Goal: Navigation & Orientation: Go to known website

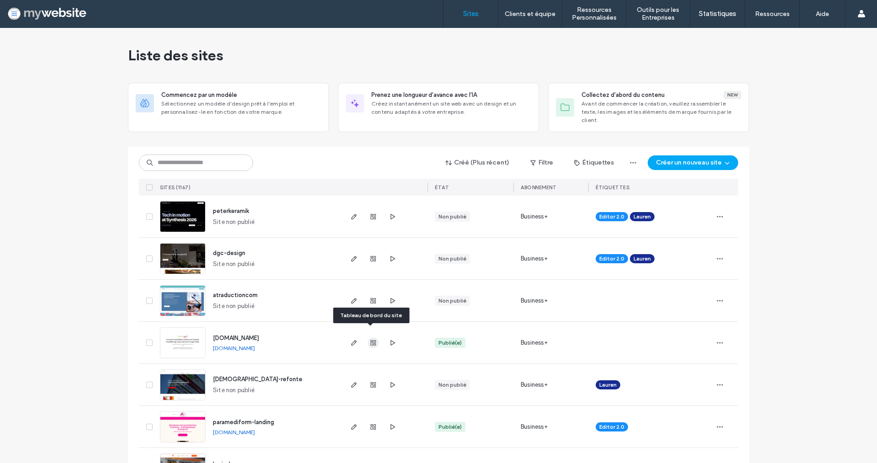
click at [371, 340] on use "button" at bounding box center [373, 342] width 5 height 5
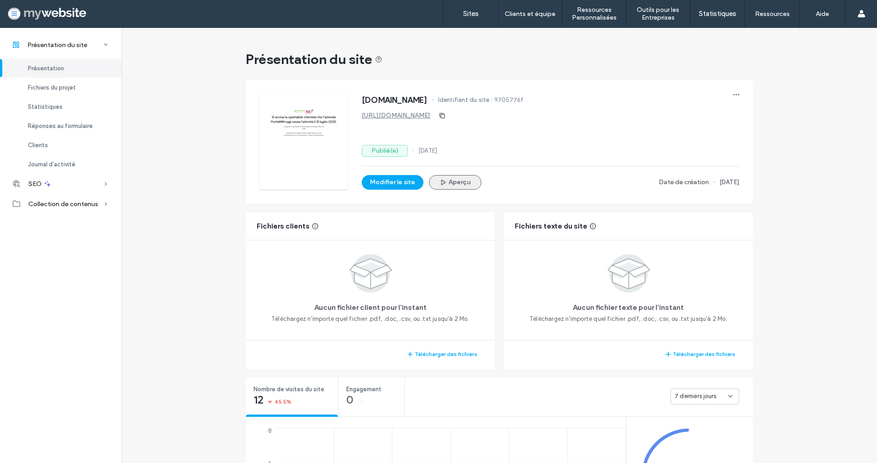
click at [451, 186] on button "Aperçu" at bounding box center [455, 182] width 53 height 15
click at [410, 115] on link "https://www.provamm.swiss" at bounding box center [396, 116] width 69 height 8
click at [54, 12] on div at bounding box center [59, 13] width 104 height 15
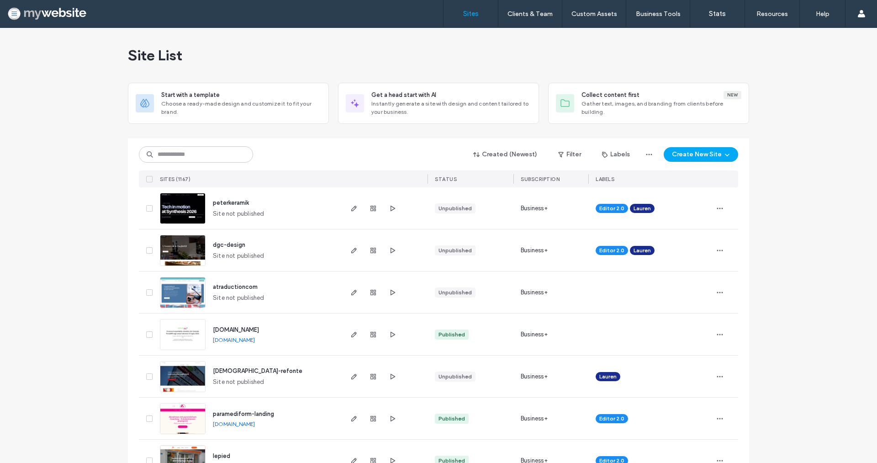
click at [319, 137] on div at bounding box center [438, 134] width 621 height 7
